Goal: Find specific page/section: Find specific page/section

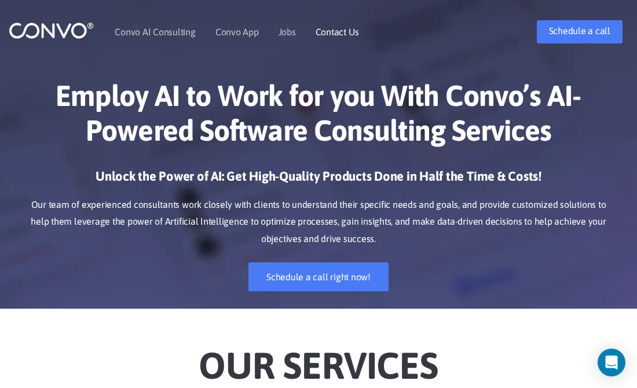
click at [337, 30] on link "Contact Us" at bounding box center [337, 31] width 43 height 9
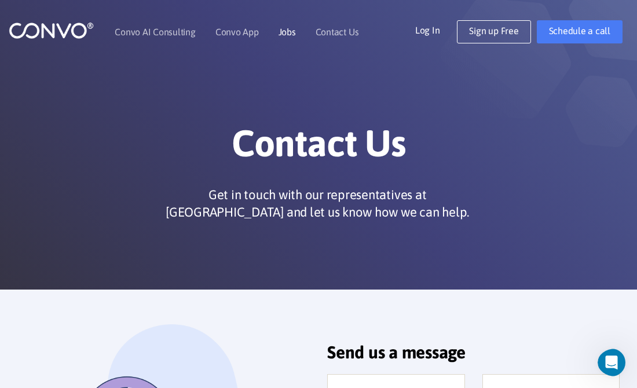
click at [284, 30] on link "Jobs" at bounding box center [287, 31] width 17 height 9
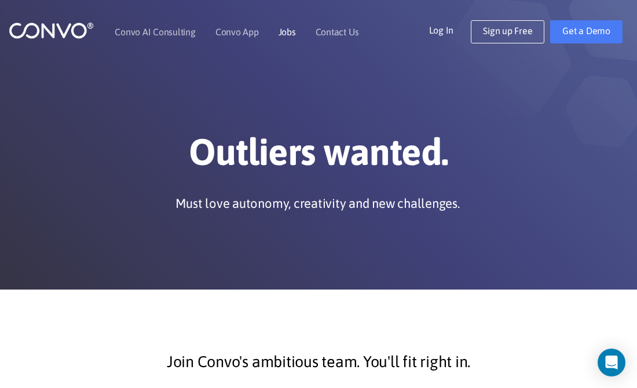
click at [292, 31] on link "Jobs" at bounding box center [287, 31] width 17 height 9
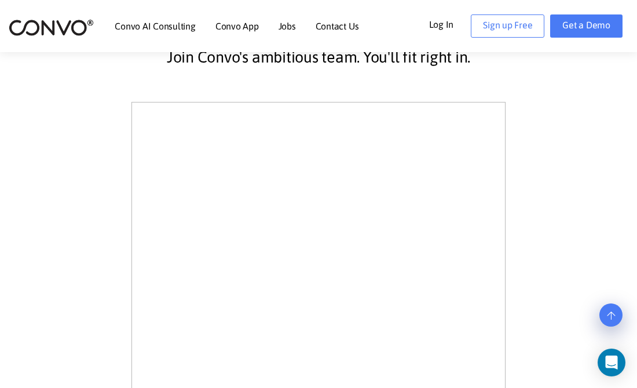
scroll to position [310, 0]
